Goal: Transaction & Acquisition: Purchase product/service

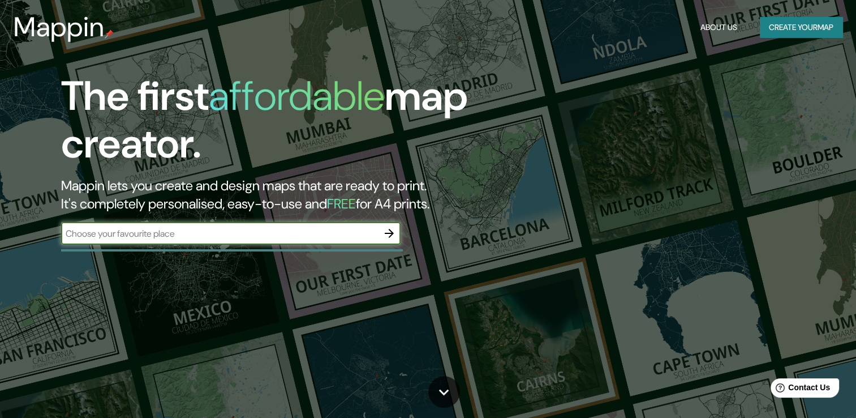
click at [212, 227] on input "text" at bounding box center [219, 233] width 317 height 13
type input "[GEOGRAPHIC_DATA]"
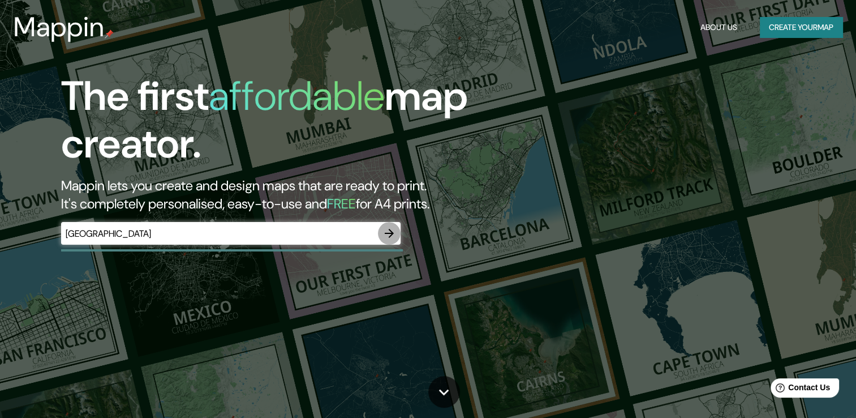
click at [386, 241] on button "button" at bounding box center [389, 233] width 23 height 23
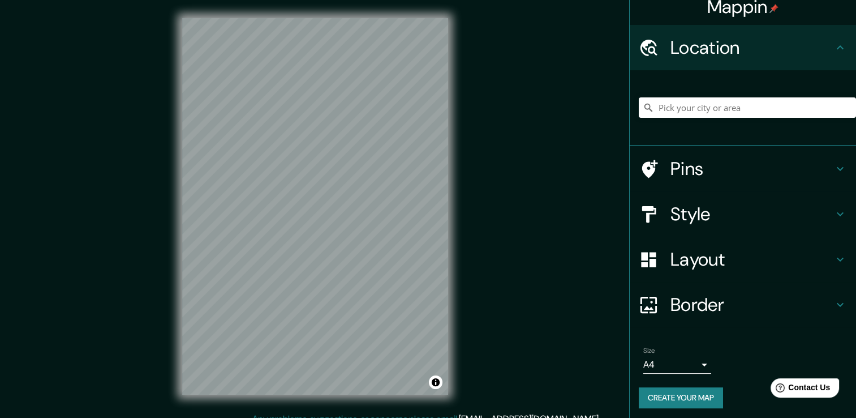
scroll to position [14, 0]
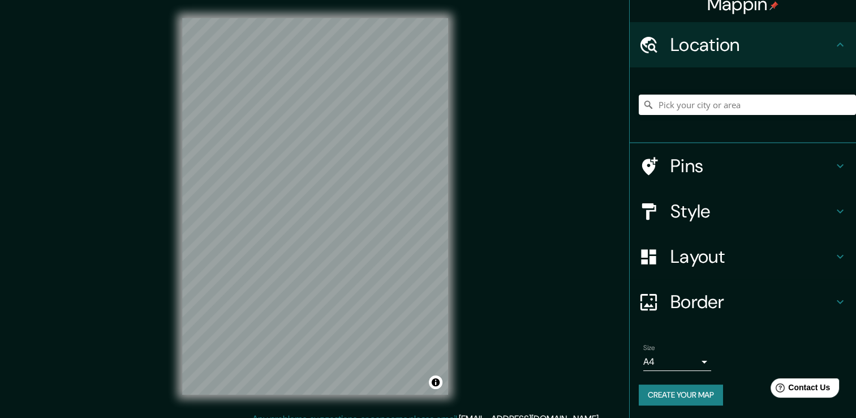
click at [691, 356] on body "Mappin Location Pins Style Layout Border Choose a border. Hint : you can make l…" at bounding box center [428, 209] width 856 height 418
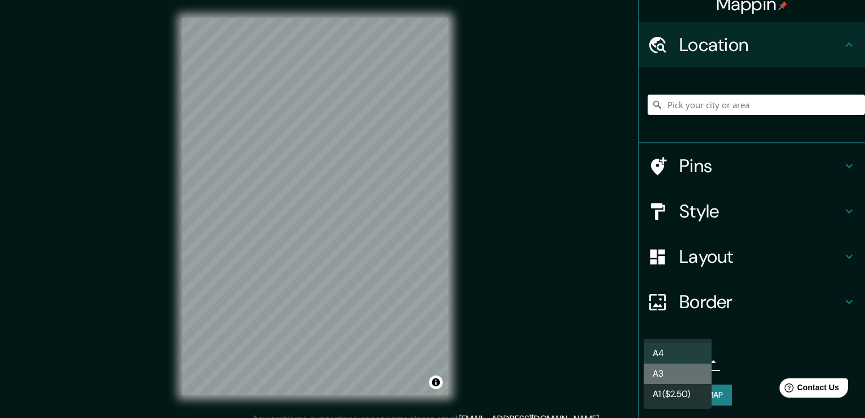
click at [683, 375] on li "A3" at bounding box center [677, 373] width 68 height 20
type input "a4"
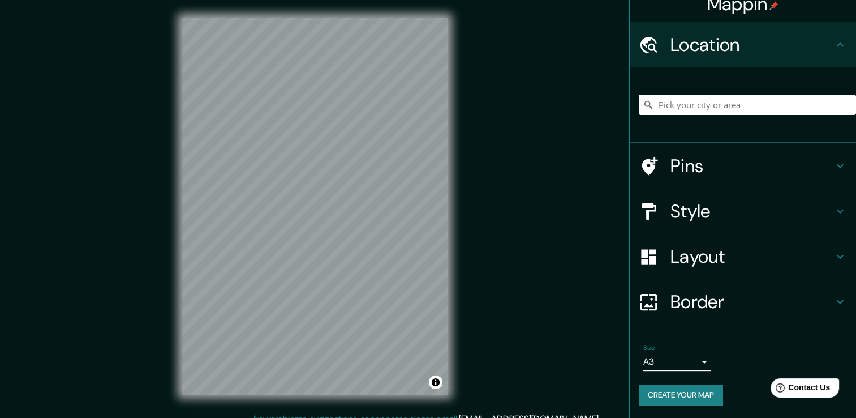
click at [664, 115] on div at bounding box center [747, 104] width 217 height 57
click at [665, 104] on input "Pick your city or area" at bounding box center [747, 104] width 217 height 20
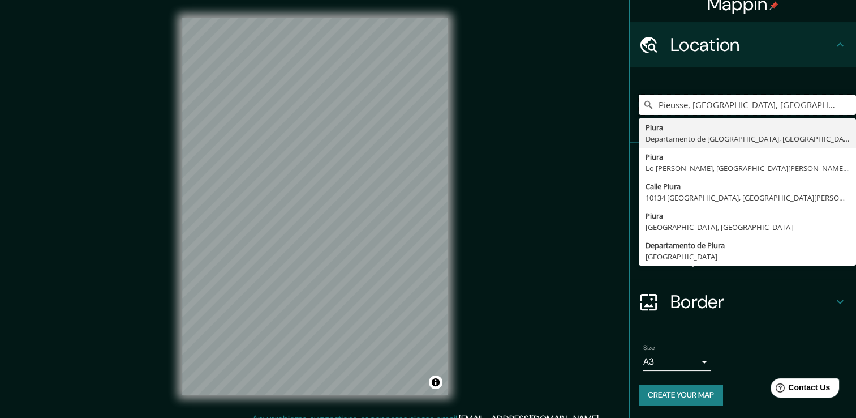
drag, startPoint x: 689, startPoint y: 105, endPoint x: 620, endPoint y: 91, distance: 70.4
click at [609, 94] on div "Mappin Location [GEOGRAPHIC_DATA], [GEOGRAPHIC_DATA], [GEOGRAPHIC_DATA] [GEOGRA…" at bounding box center [428, 215] width 856 height 430
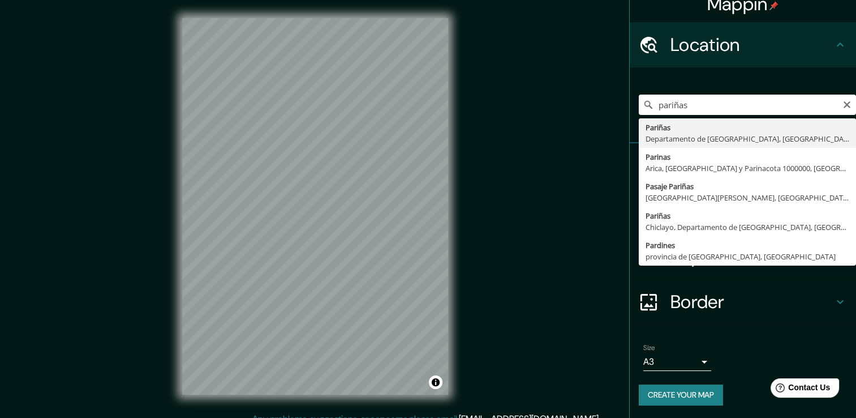
type input "Pariñas, [GEOGRAPHIC_DATA], [GEOGRAPHIC_DATA]"
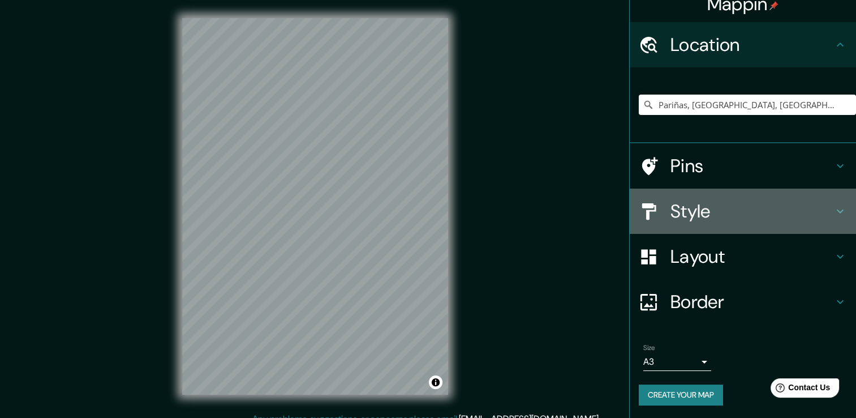
click at [690, 202] on h4 "Style" at bounding box center [751, 211] width 163 height 23
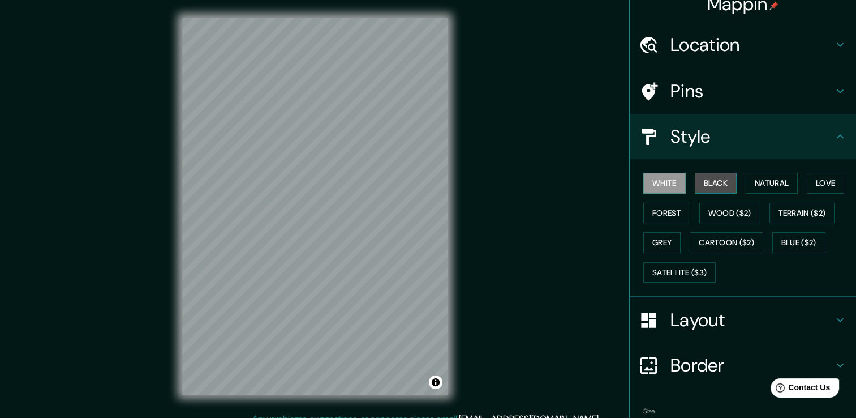
click at [704, 184] on button "Black" at bounding box center [716, 183] width 42 height 21
click at [455, 332] on div "© Mapbox © OpenStreetMap Improve this map" at bounding box center [315, 206] width 302 height 412
click at [759, 183] on button "Natural" at bounding box center [772, 183] width 52 height 21
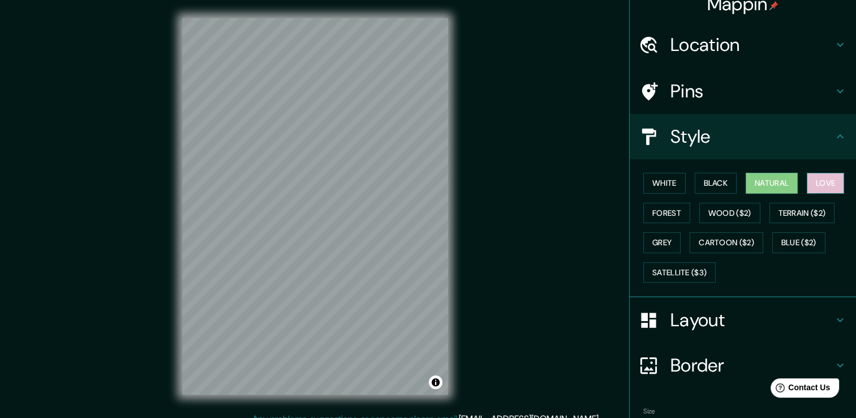
click at [818, 178] on button "Love" at bounding box center [825, 183] width 37 height 21
click at [650, 209] on button "Forest" at bounding box center [666, 213] width 47 height 21
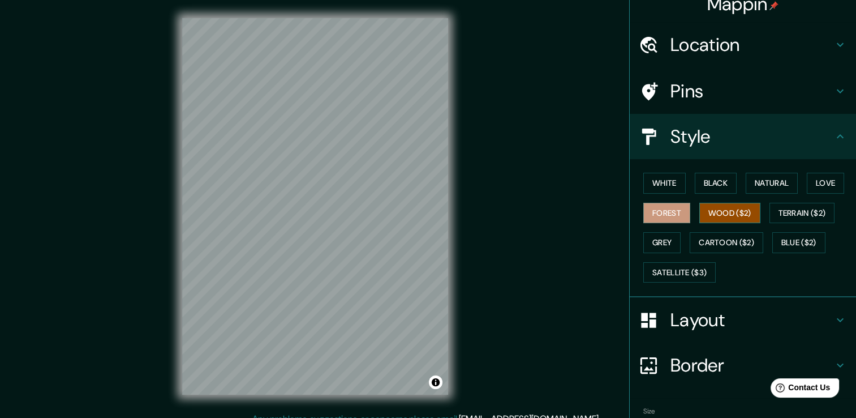
click at [700, 212] on button "Wood ($2)" at bounding box center [729, 213] width 61 height 21
click at [488, 36] on div "Mappin Location [GEOGRAPHIC_DATA], [GEOGRAPHIC_DATA], [GEOGRAPHIC_DATA] Pins St…" at bounding box center [428, 215] width 856 height 430
click at [278, 402] on div "© Mapbox © OpenStreetMap Improve this map" at bounding box center [315, 206] width 302 height 412
click at [157, 240] on div "Mappin Location [GEOGRAPHIC_DATA], [GEOGRAPHIC_DATA], [GEOGRAPHIC_DATA] Pins St…" at bounding box center [428, 215] width 856 height 430
click at [822, 184] on button "Love" at bounding box center [825, 183] width 37 height 21
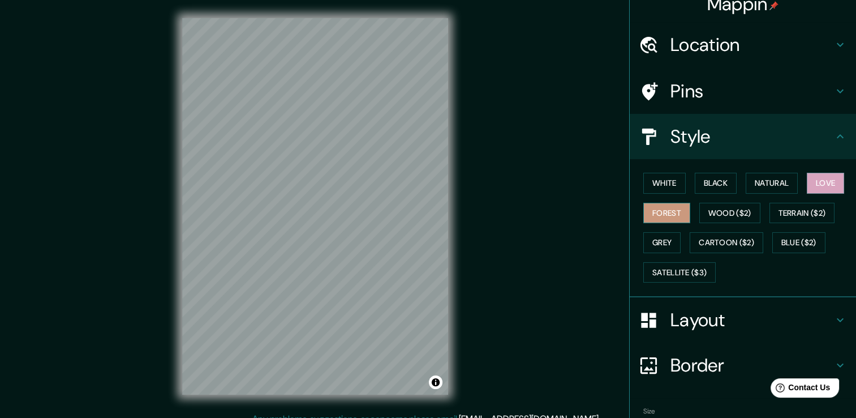
click at [659, 214] on button "Forest" at bounding box center [666, 213] width 47 height 21
click at [740, 216] on button "Wood ($2)" at bounding box center [729, 213] width 61 height 21
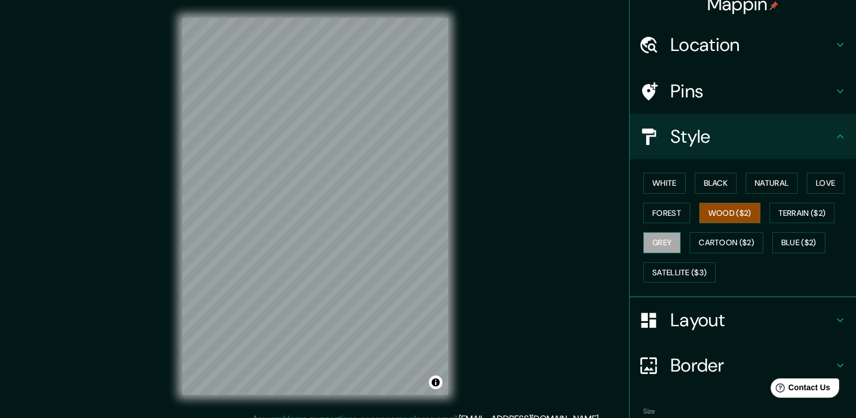
click at [668, 250] on button "Grey" at bounding box center [661, 242] width 37 height 21
click at [712, 244] on button "Cartoon ($2)" at bounding box center [727, 242] width 74 height 21
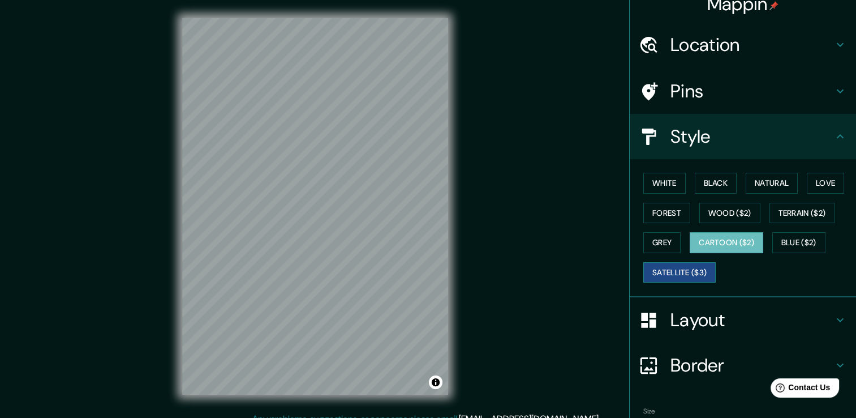
click at [693, 265] on button "Satellite ($3)" at bounding box center [679, 272] width 72 height 21
click at [790, 237] on button "Blue ($2)" at bounding box center [798, 242] width 53 height 21
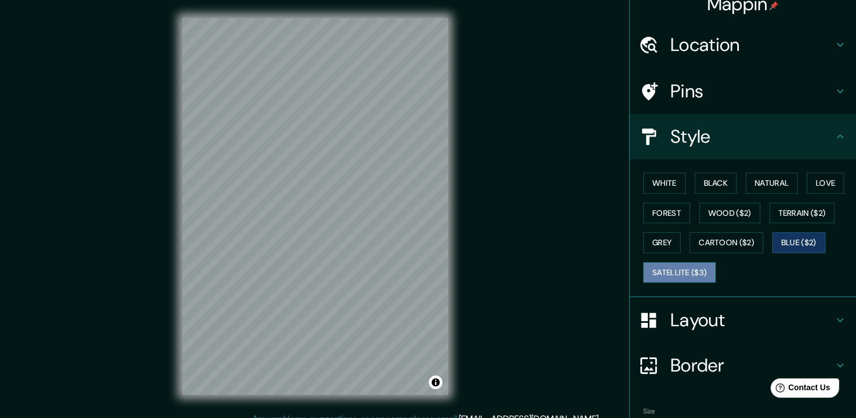
click at [699, 272] on button "Satellite ($3)" at bounding box center [679, 272] width 72 height 21
click at [797, 239] on button "Blue ($2)" at bounding box center [798, 242] width 53 height 21
click at [656, 244] on button "Grey" at bounding box center [661, 242] width 37 height 21
click at [792, 239] on button "Blue ($2)" at bounding box center [798, 242] width 53 height 21
click at [643, 242] on button "Grey" at bounding box center [661, 242] width 37 height 21
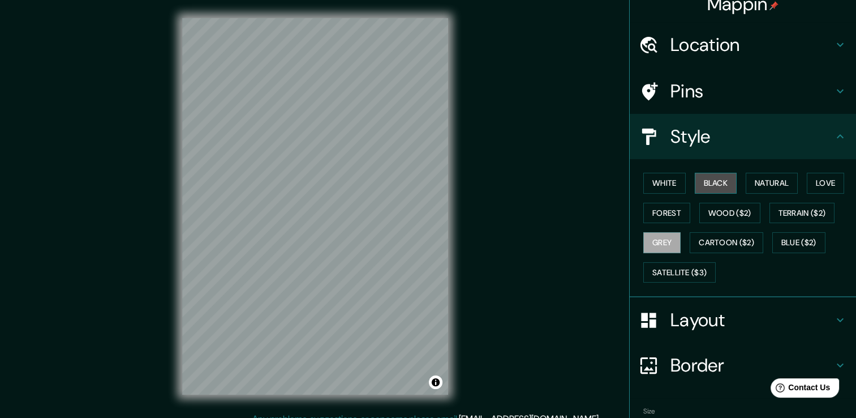
click at [702, 182] on button "Black" at bounding box center [716, 183] width 42 height 21
click at [663, 245] on button "Grey" at bounding box center [661, 242] width 37 height 21
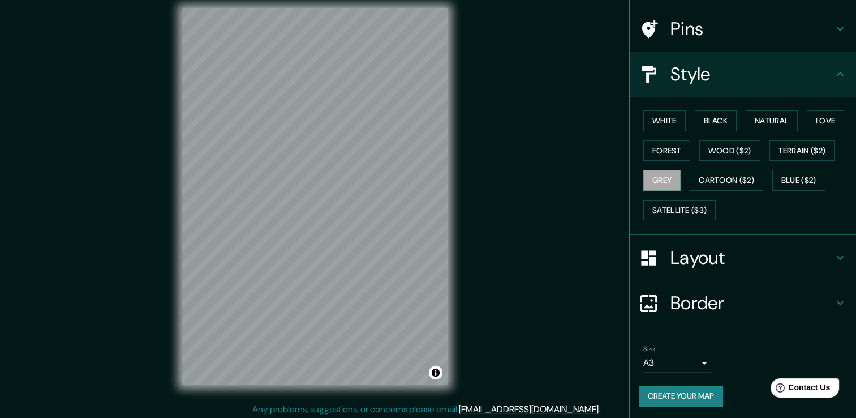
scroll to position [12, 0]
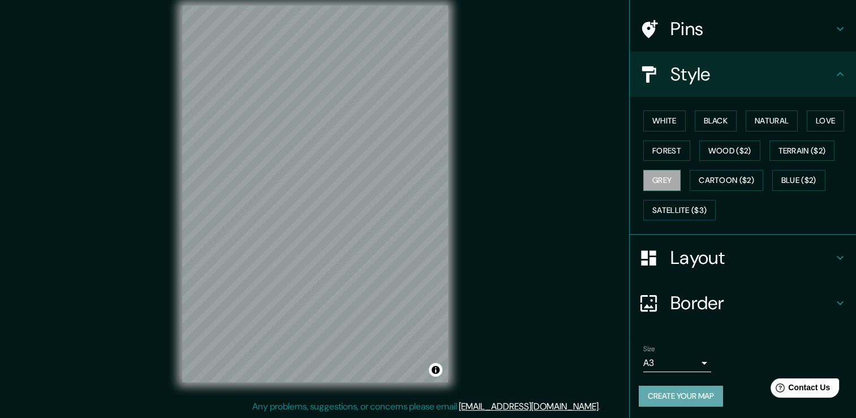
click at [680, 393] on button "Create your map" at bounding box center [681, 395] width 84 height 21
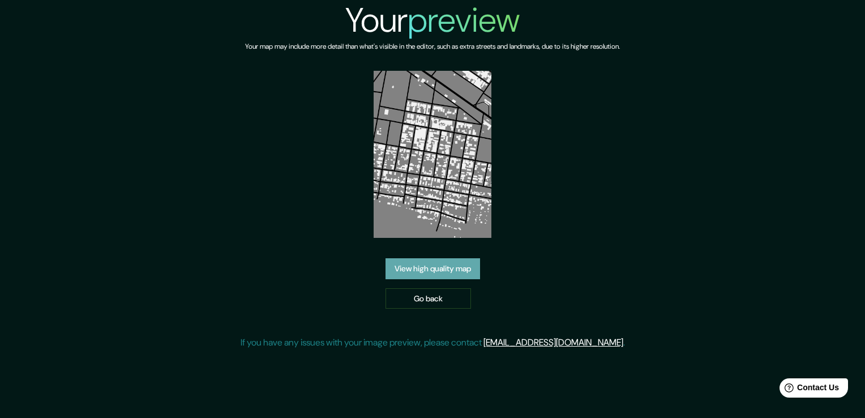
click at [461, 275] on link "View high quality map" at bounding box center [432, 268] width 94 height 21
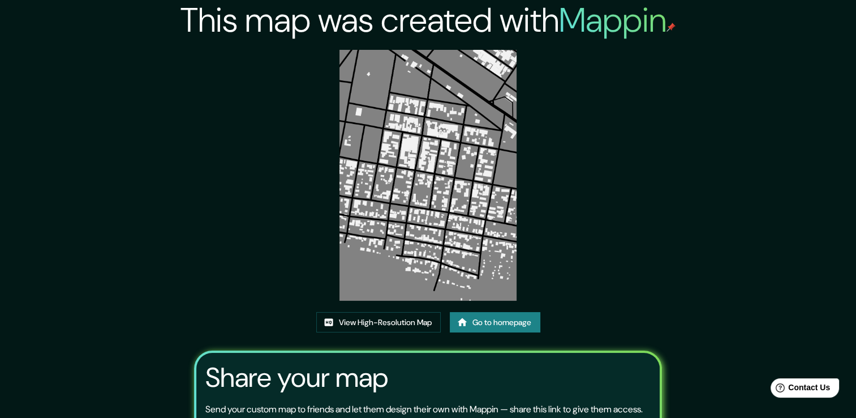
click at [486, 323] on link "Go to homepage" at bounding box center [495, 322] width 91 height 21
click at [418, 321] on link "View High-Resolution Map" at bounding box center [378, 322] width 124 height 21
